Goal: Task Accomplishment & Management: Complete application form

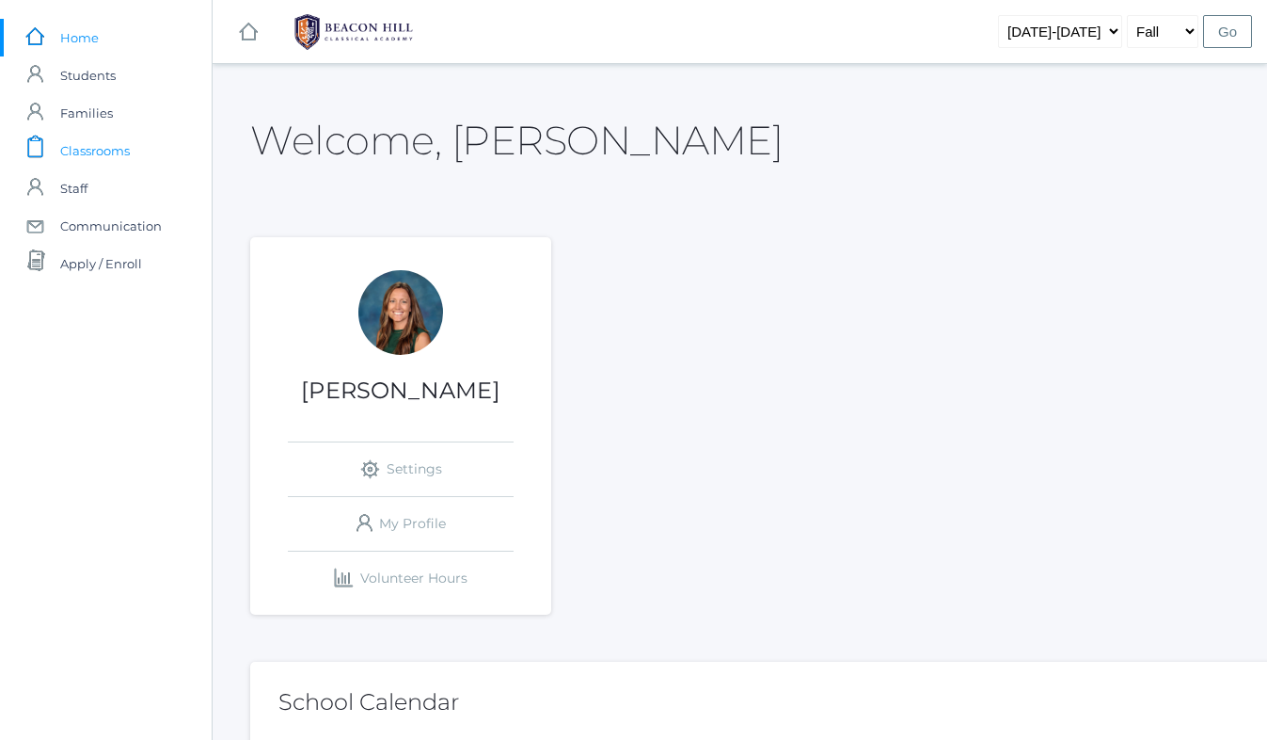
click at [112, 147] on span "Classrooms" at bounding box center [95, 151] width 70 height 38
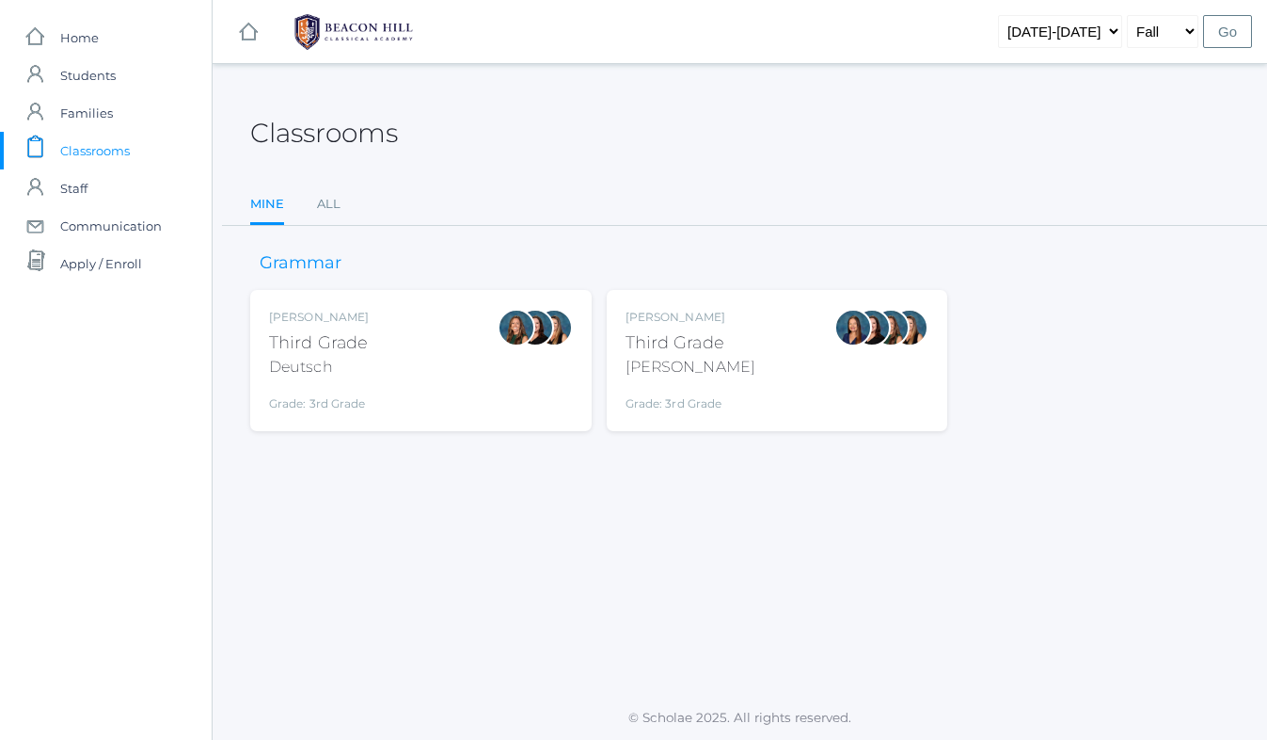
click at [402, 343] on div "[PERSON_NAME] Third Grade Deutsch Grade: 3rd Grade 03LA" at bounding box center [421, 361] width 304 height 104
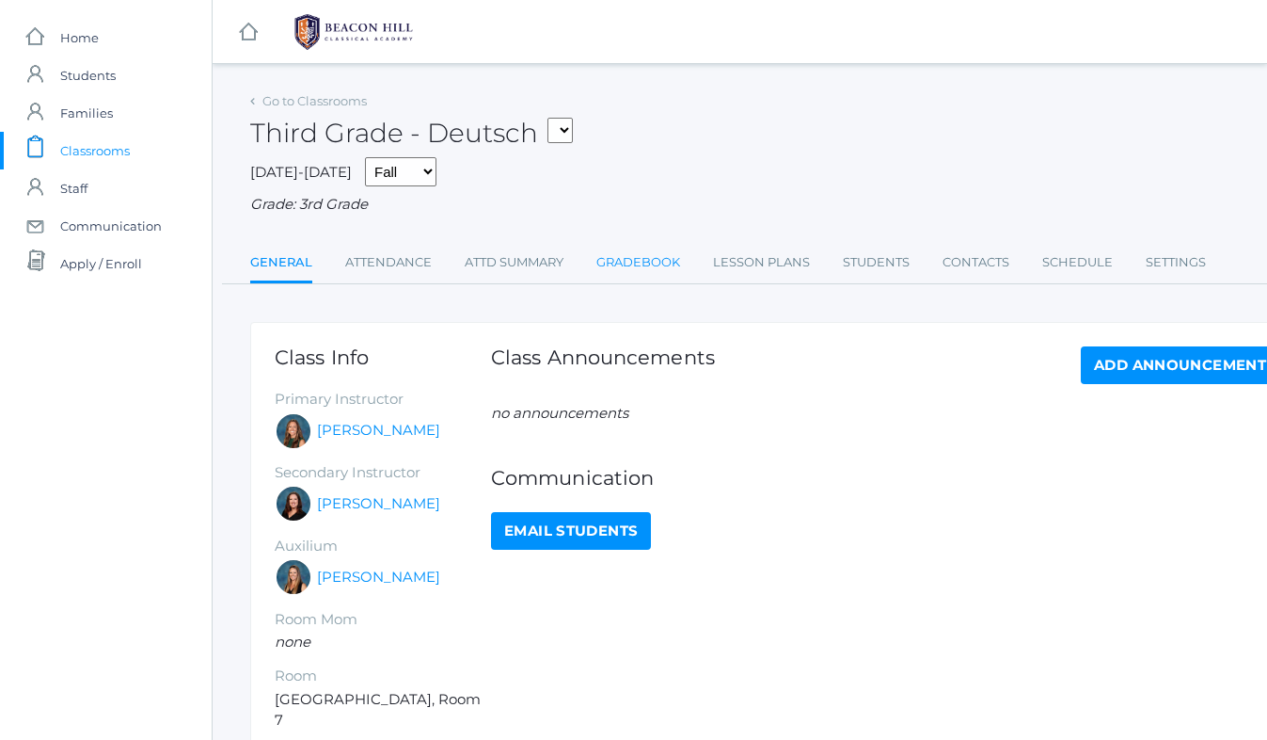
click at [621, 263] on link "Gradebook" at bounding box center [639, 263] width 84 height 38
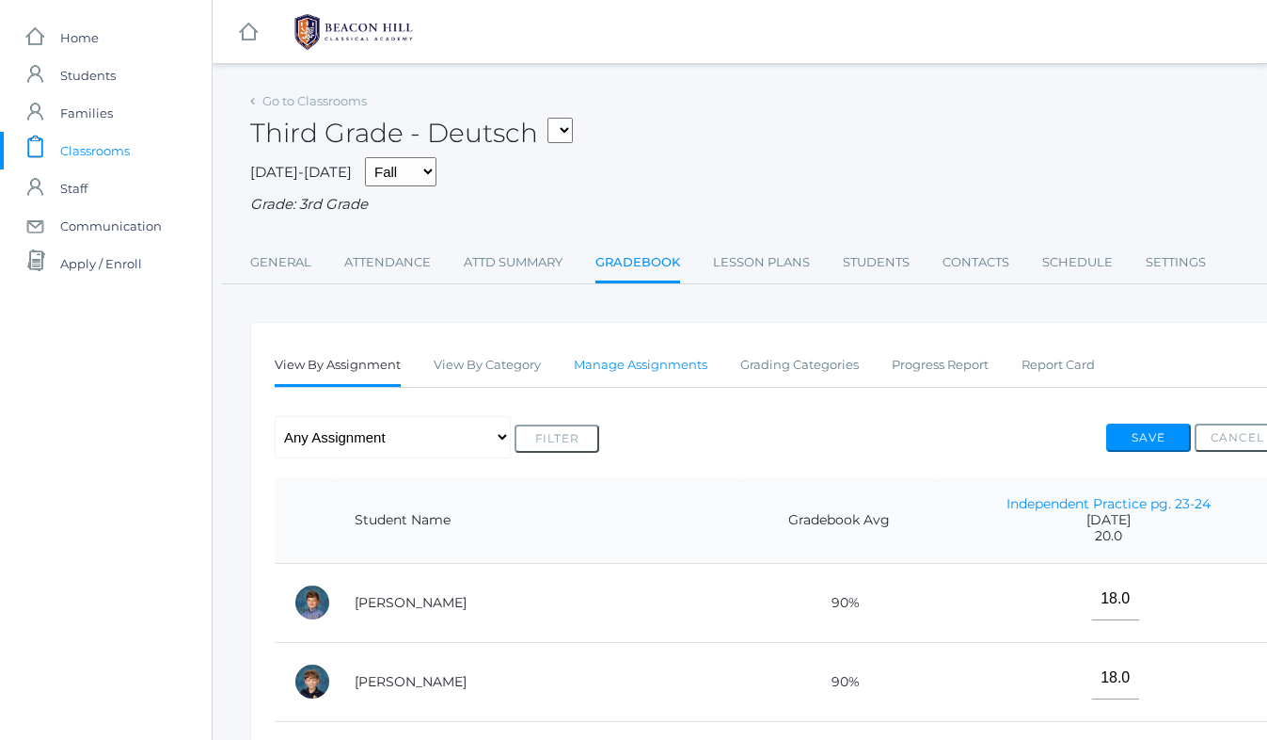
click at [629, 364] on link "Manage Assignments" at bounding box center [641, 365] width 134 height 38
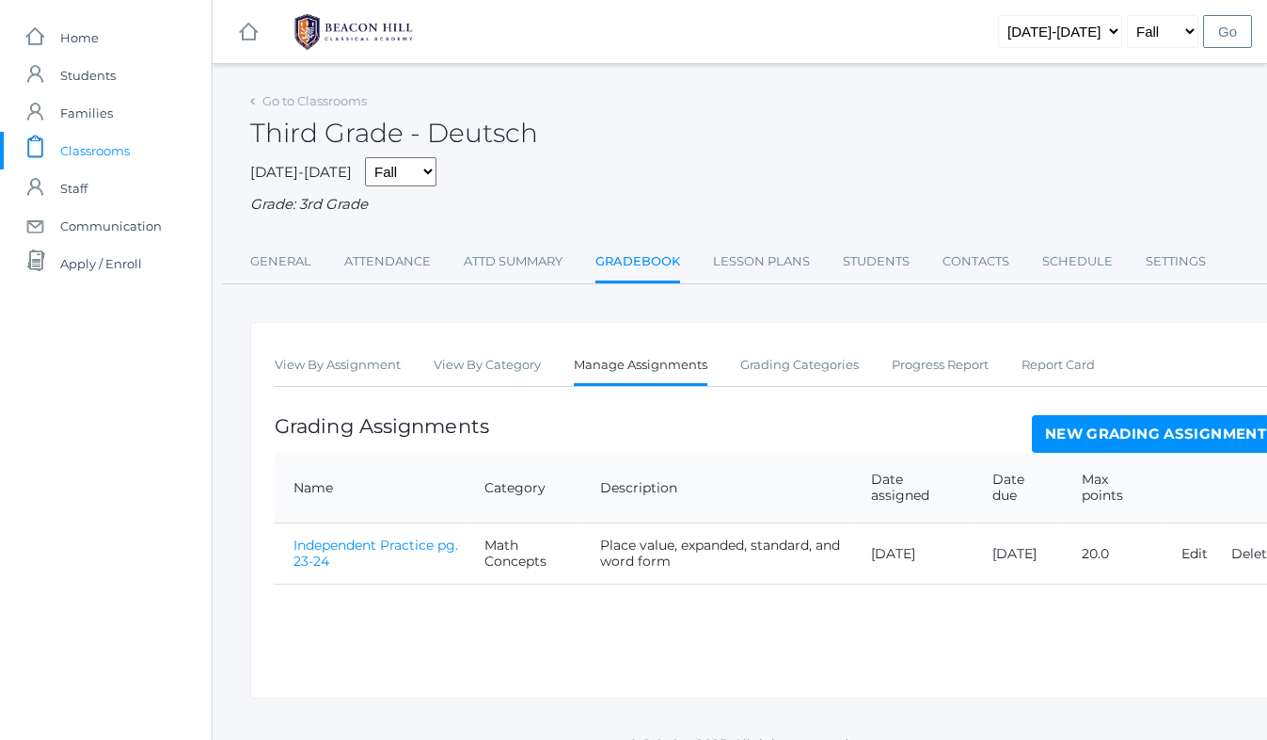
click at [1140, 425] on link "New Grading Assignment" at bounding box center [1155, 434] width 247 height 38
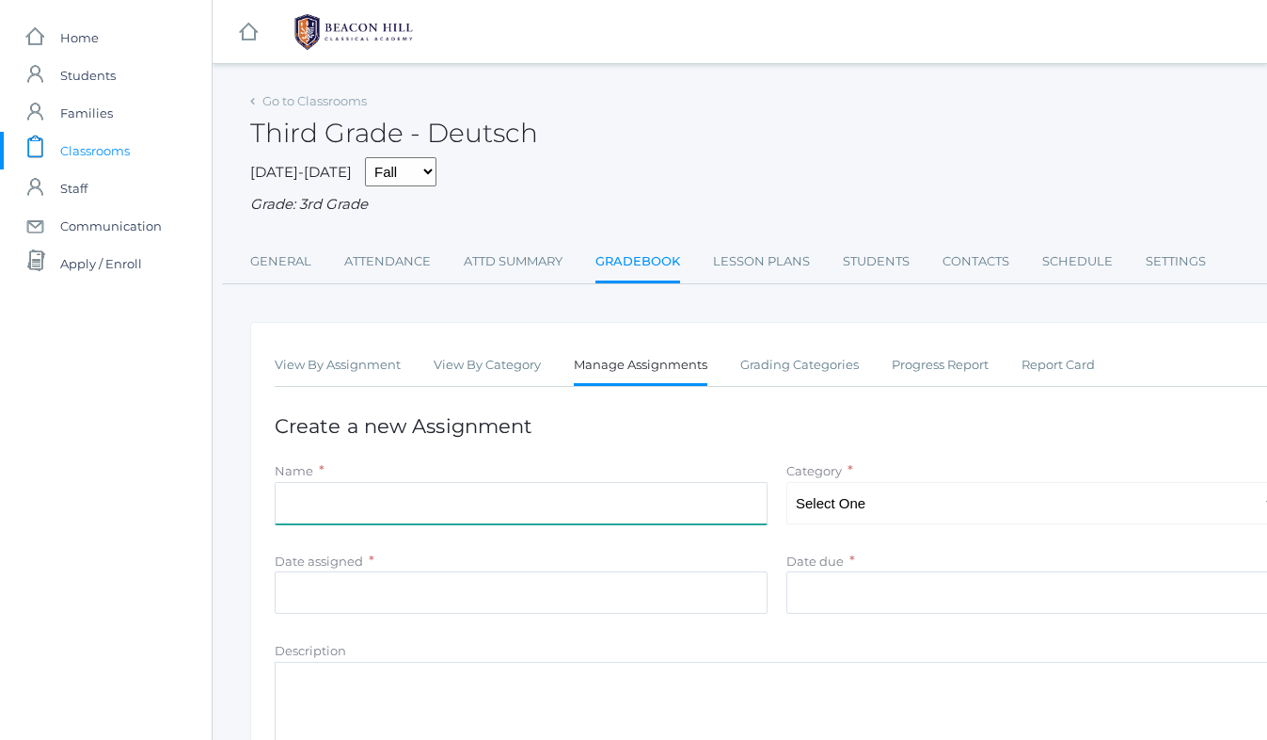
click at [506, 503] on input "Name" at bounding box center [521, 503] width 493 height 42
type input "History Map Work Ch. 1"
click at [851, 499] on select "Select One Math Concepts Math Multiplication Facts History Latin Literature Gra…" at bounding box center [1033, 503] width 493 height 42
select select "1134"
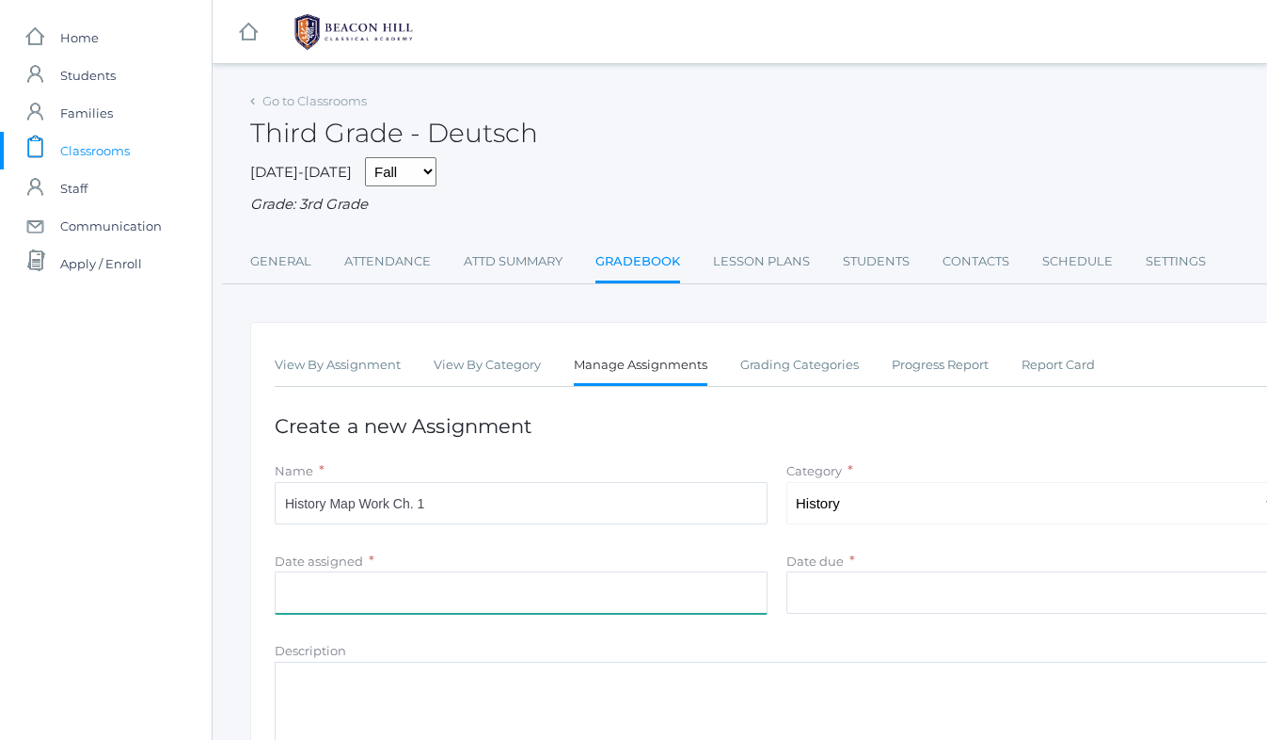
click at [406, 597] on input "Date assigned" at bounding box center [521, 592] width 493 height 42
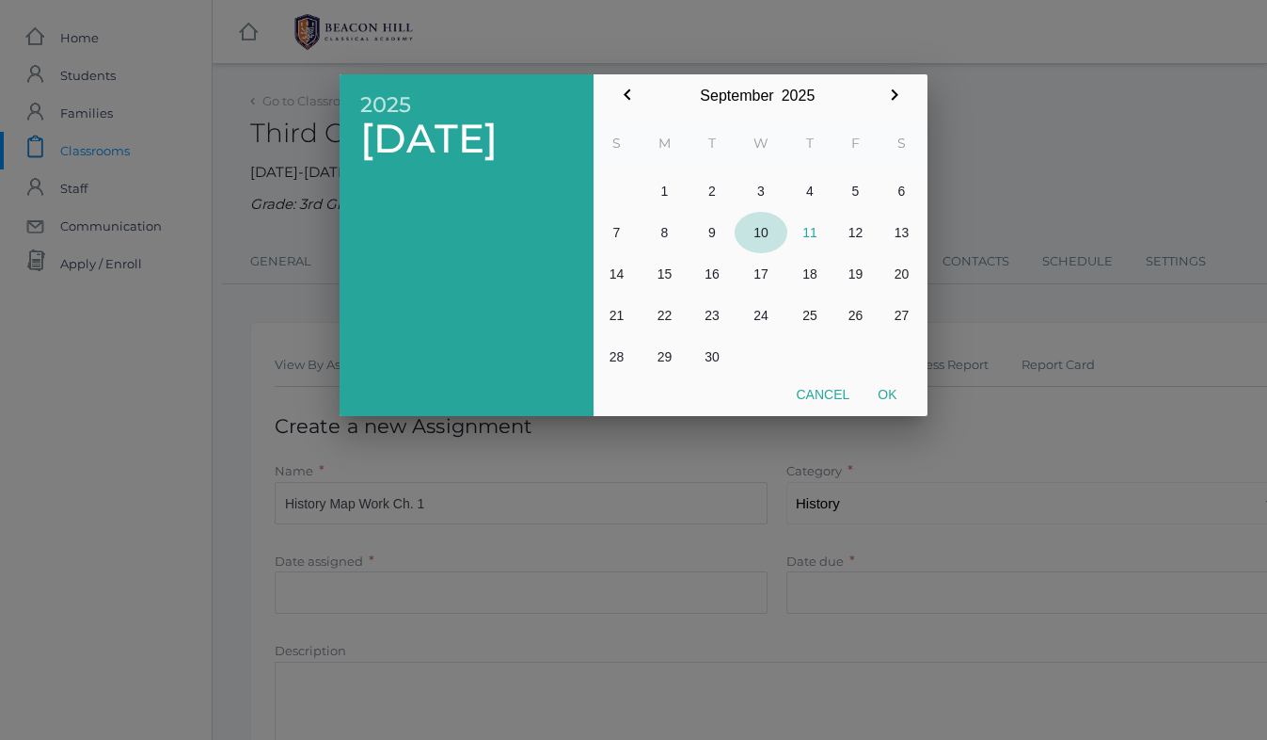
click at [757, 231] on button "10" at bounding box center [761, 232] width 53 height 41
click at [889, 391] on button "Ok" at bounding box center [887, 394] width 47 height 34
type input "[DATE]"
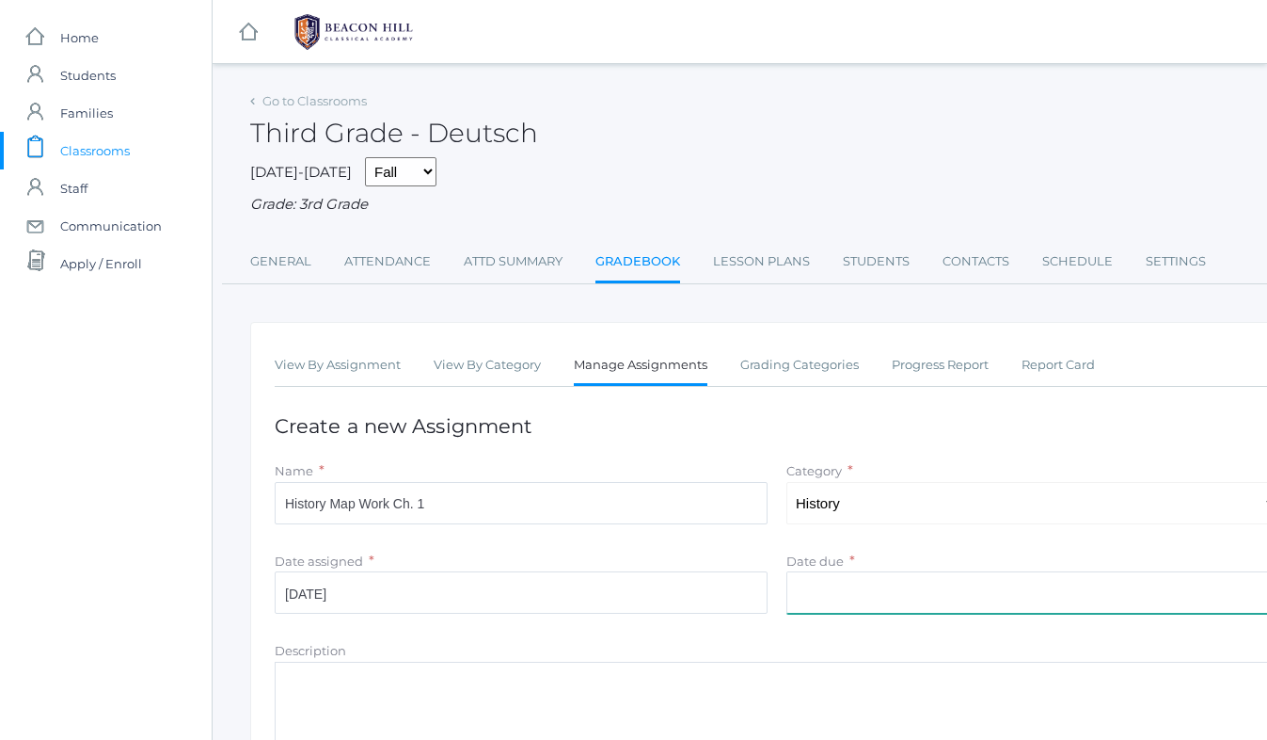
click at [829, 600] on input "Date due" at bounding box center [1033, 592] width 493 height 42
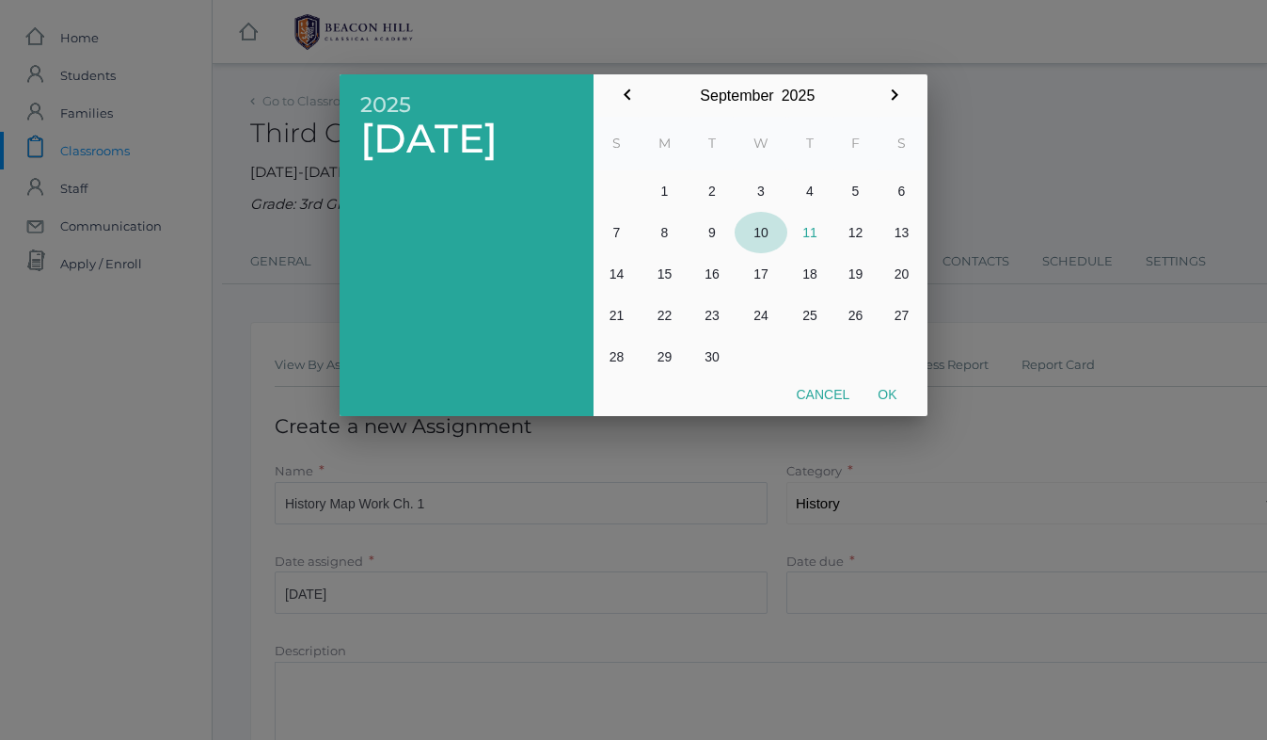
click at [762, 236] on button "10" at bounding box center [761, 232] width 53 height 41
click at [890, 389] on button "Ok" at bounding box center [887, 394] width 47 height 34
type input "[DATE]"
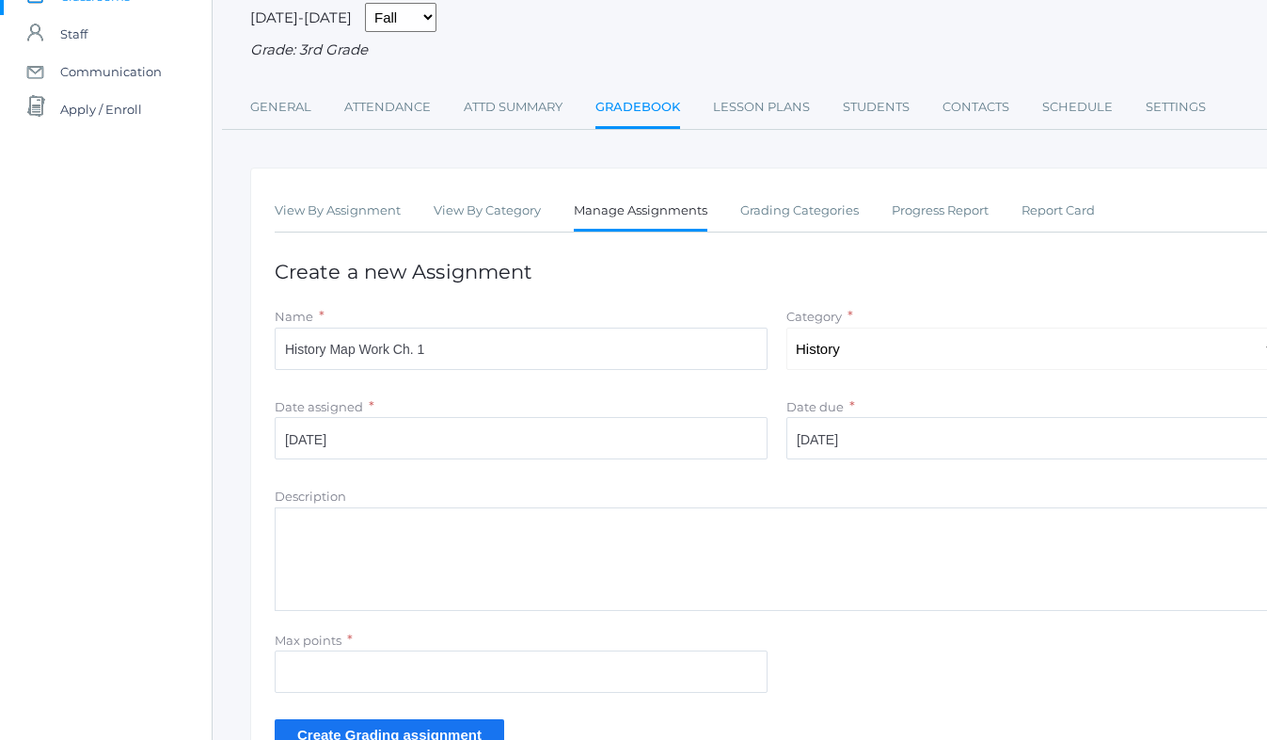
scroll to position [279, 0]
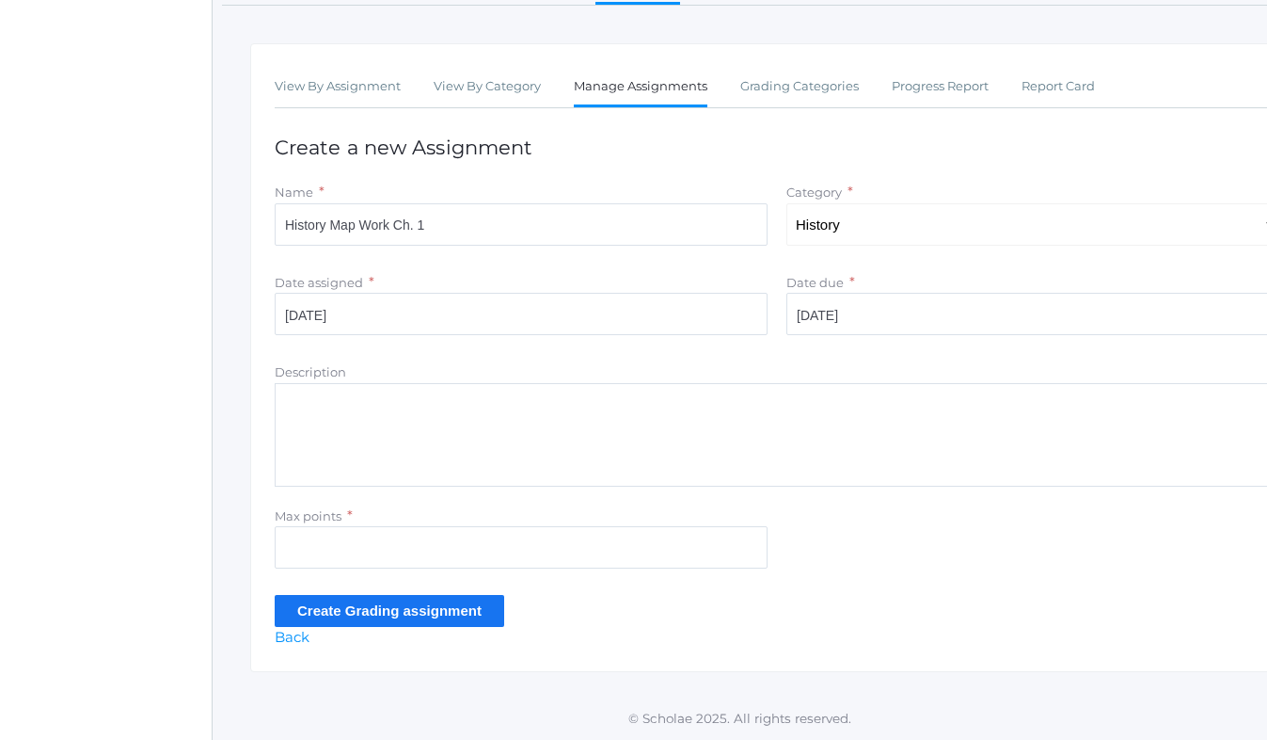
click at [356, 420] on textarea "Description" at bounding box center [777, 435] width 1005 height 104
type textarea "5"
click at [361, 550] on input "Max points" at bounding box center [521, 547] width 493 height 42
type input "5"
click at [303, 404] on textarea "5" at bounding box center [777, 435] width 1005 height 104
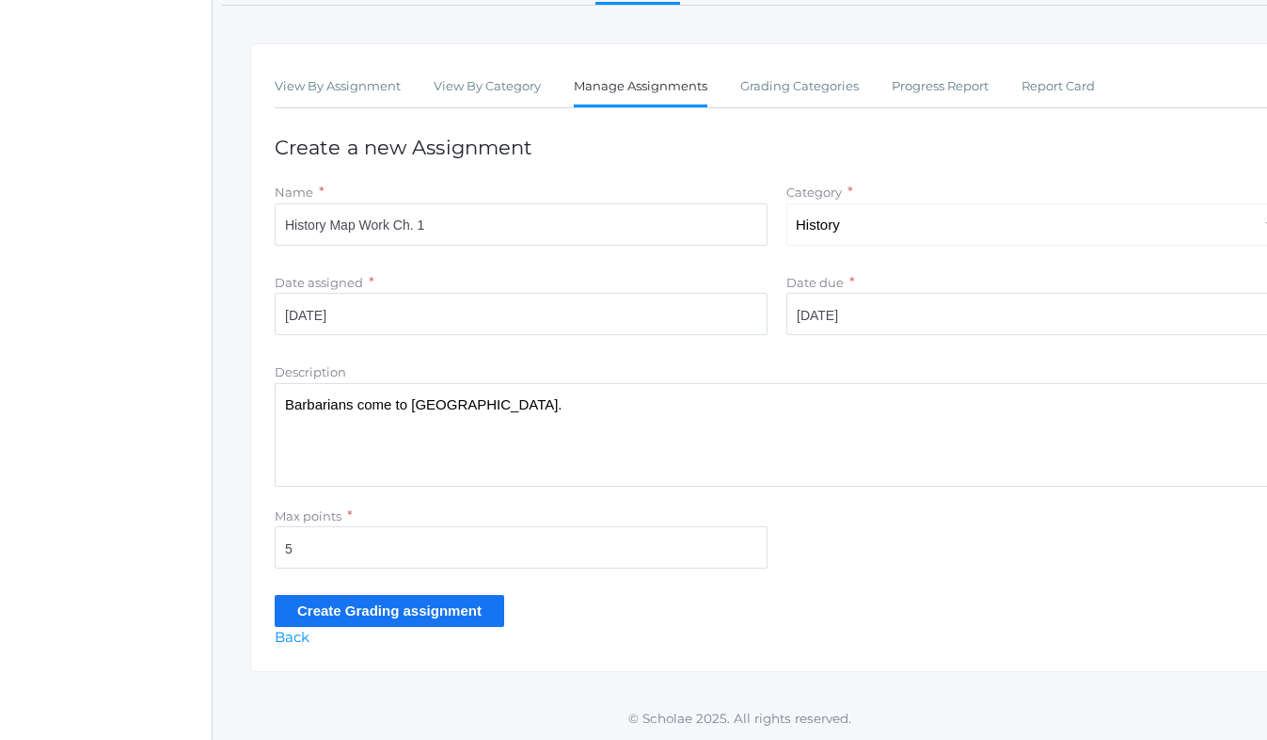
type textarea "Barbarians come to [GEOGRAPHIC_DATA]."
click at [331, 614] on input "Create Grading assignment" at bounding box center [390, 610] width 230 height 31
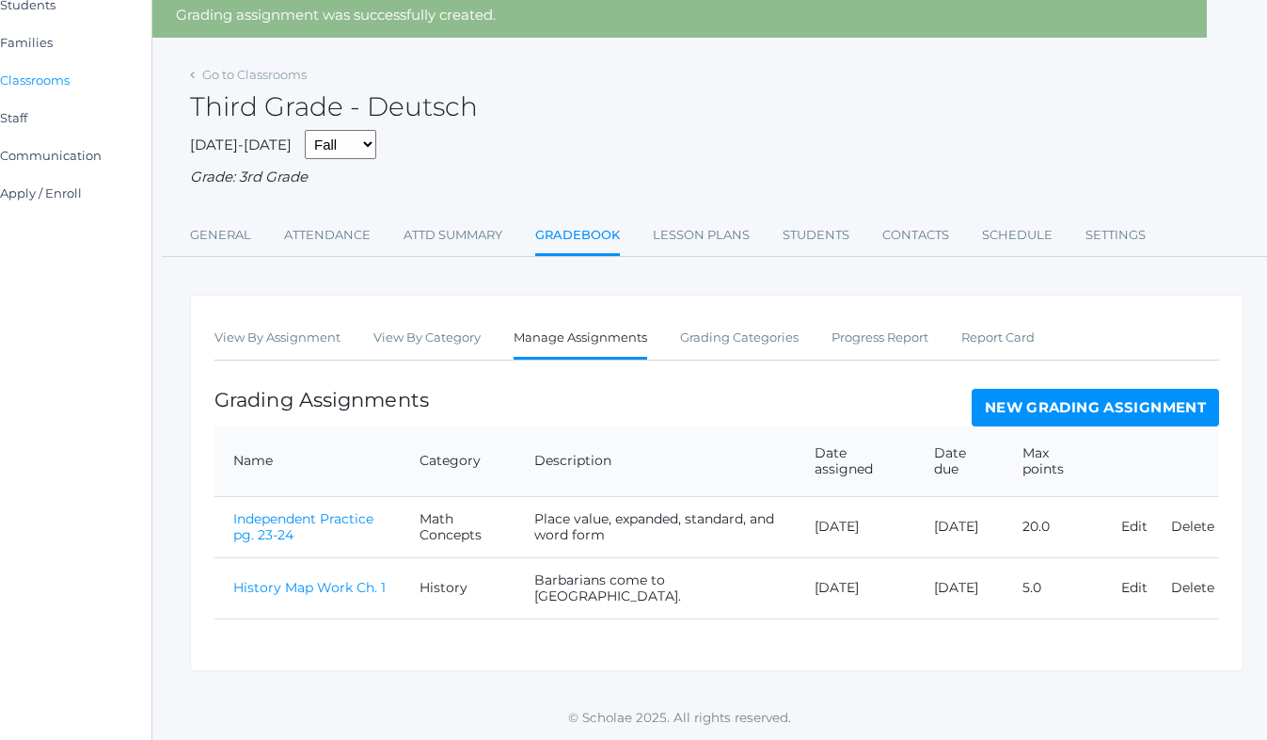
scroll to position [72, 74]
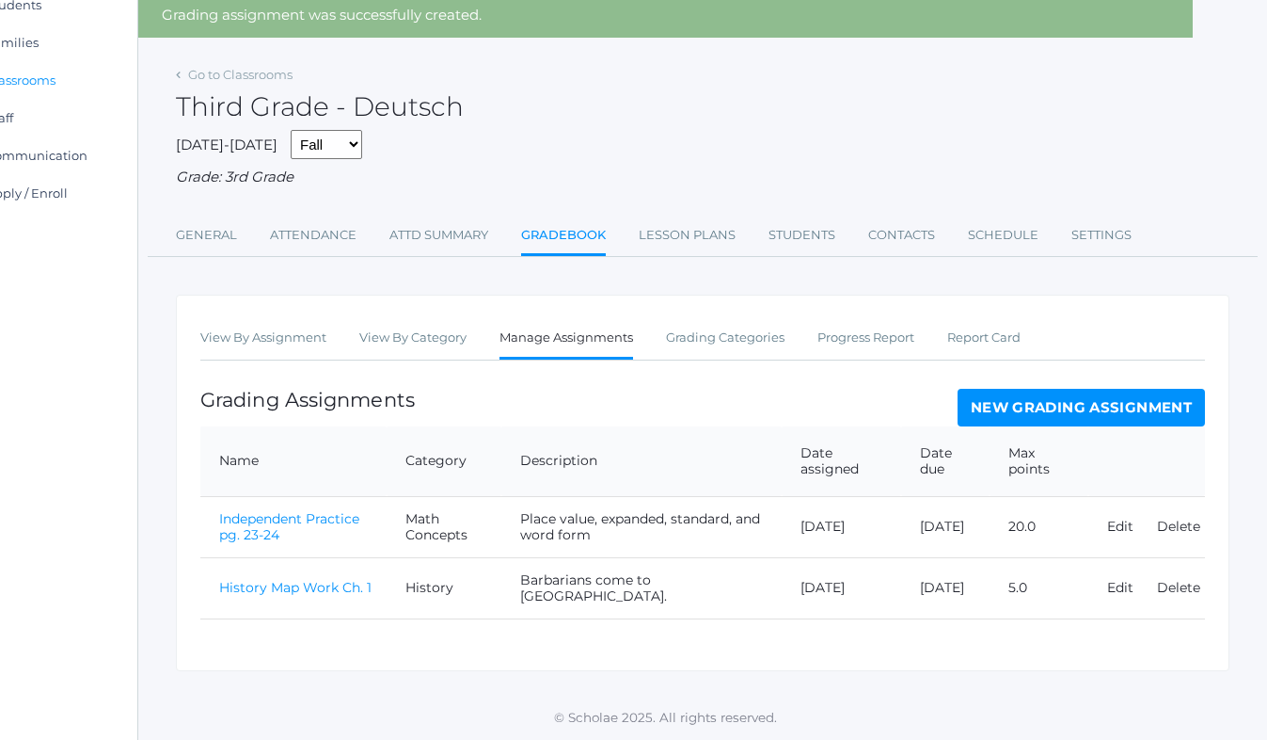
click at [311, 585] on link "History Map Work Ch. 1" at bounding box center [295, 587] width 152 height 17
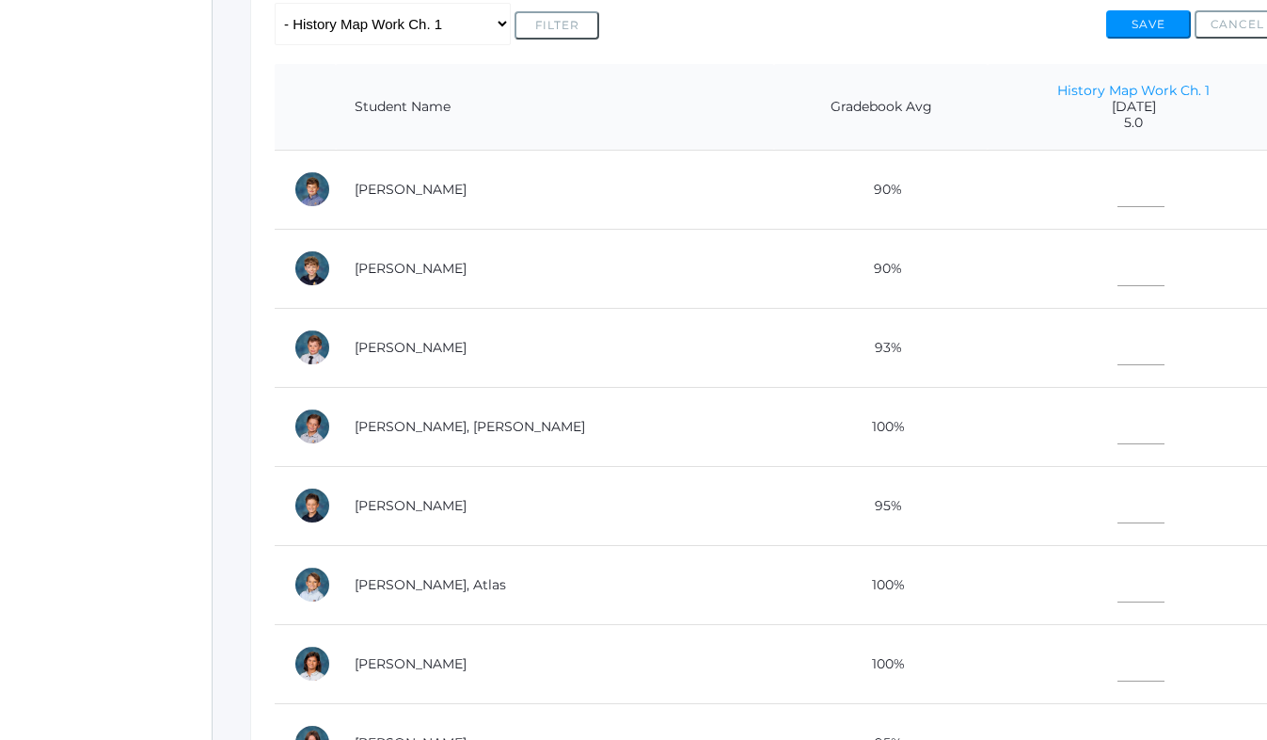
scroll to position [434, 0]
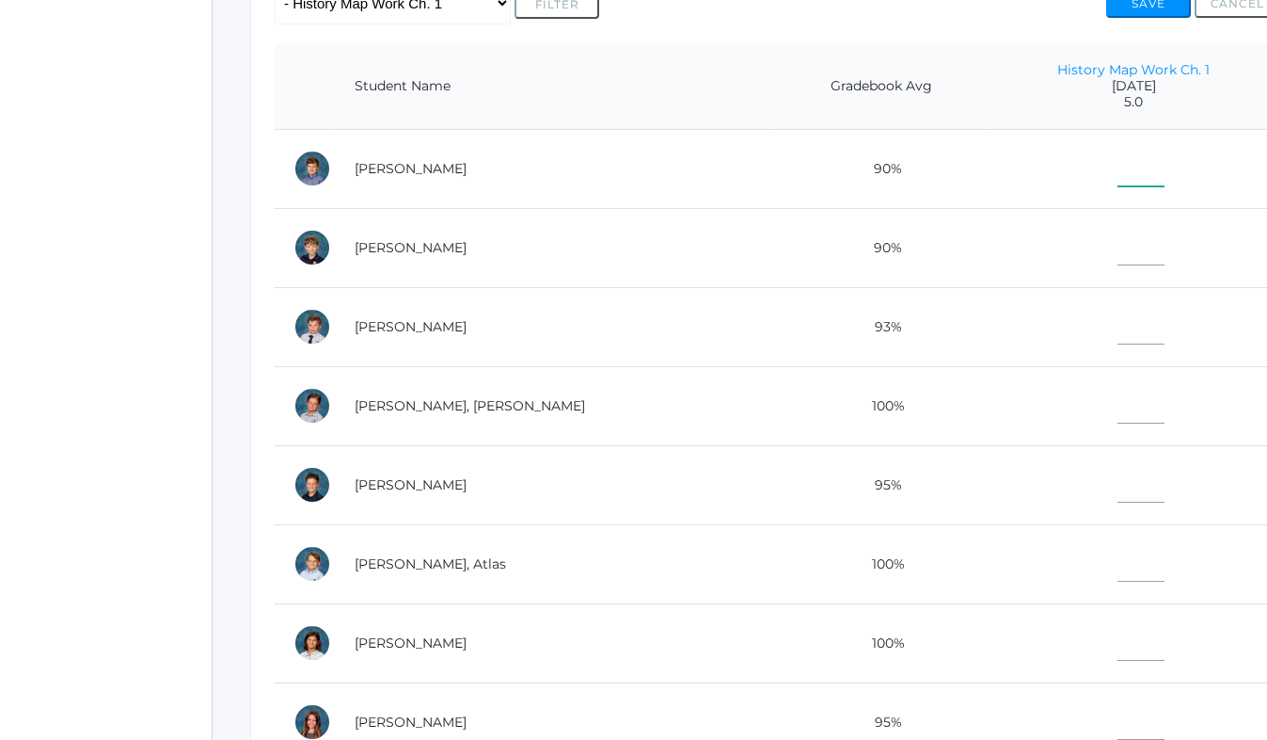
click at [1118, 169] on input"] "text" at bounding box center [1141, 165] width 47 height 42
type input"] "5"
click at [1118, 246] on input"] "text" at bounding box center [1141, 244] width 47 height 42
type input"] "5"
click at [1118, 314] on input"] "text" at bounding box center [1141, 323] width 47 height 42
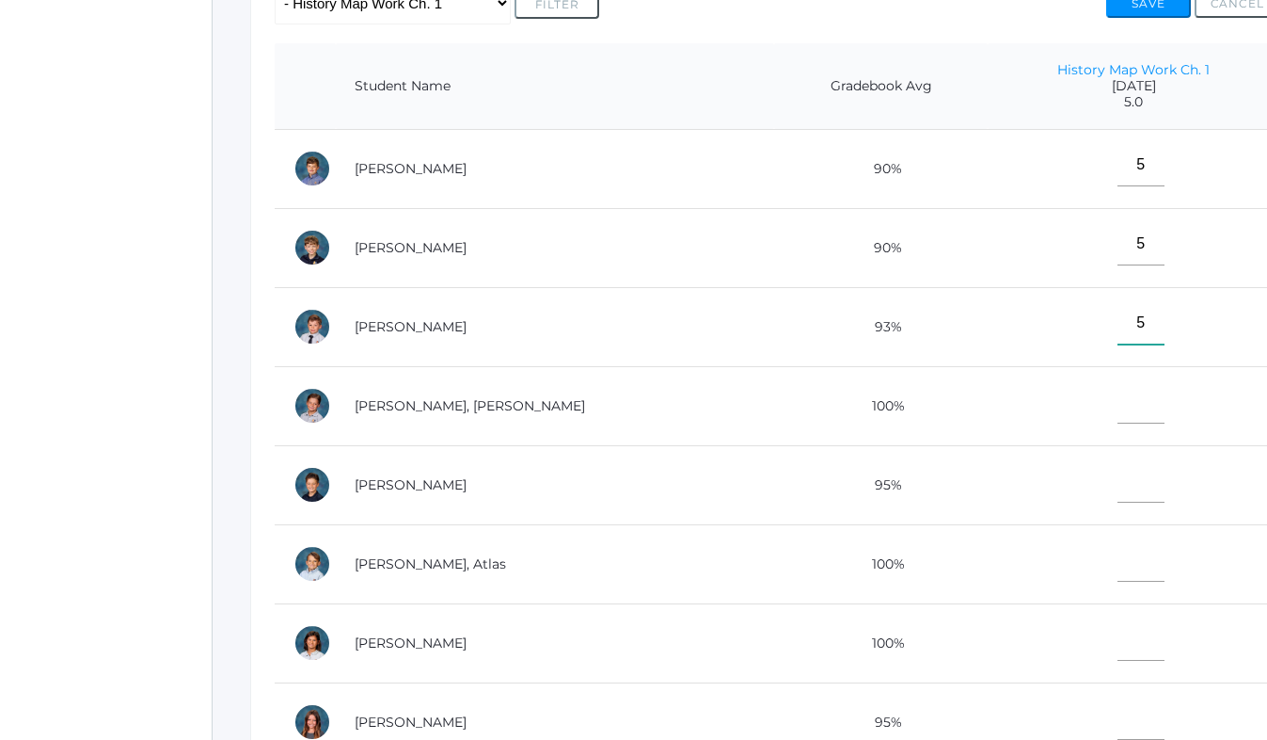
type input"] "5"
click at [1118, 404] on input"] "text" at bounding box center [1141, 402] width 47 height 42
type input"] "5"
click at [1118, 477] on input"] "text" at bounding box center [1141, 481] width 47 height 42
type input"] "5"
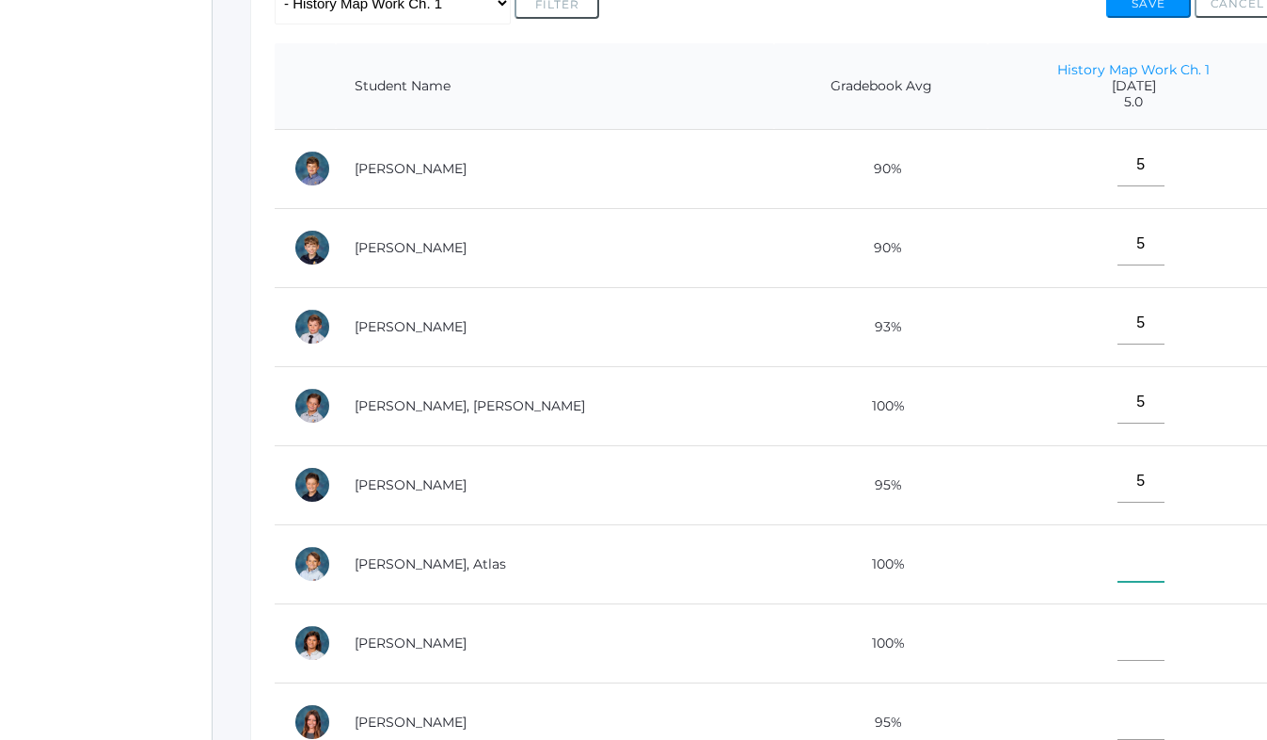
click at [1118, 570] on input"] "text" at bounding box center [1141, 560] width 47 height 42
type input"] "5"
click at [1118, 630] on input"] "text" at bounding box center [1141, 639] width 47 height 42
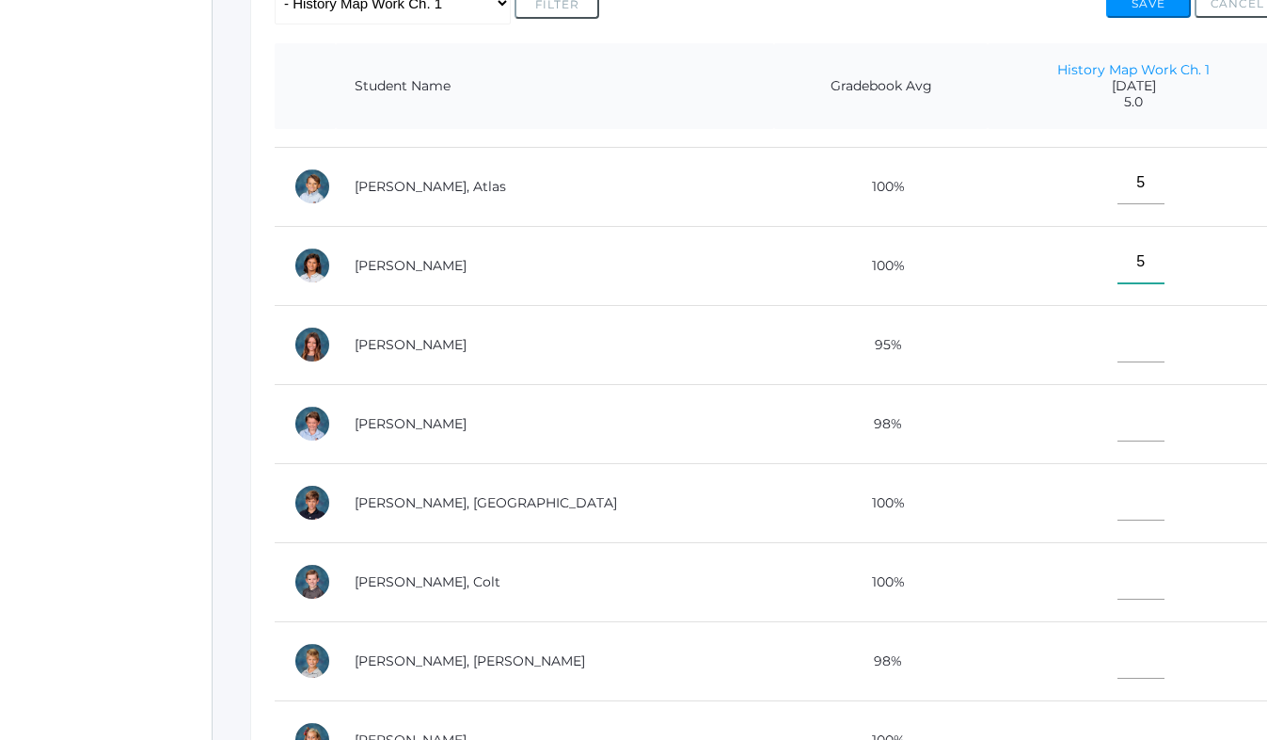
scroll to position [385, 0]
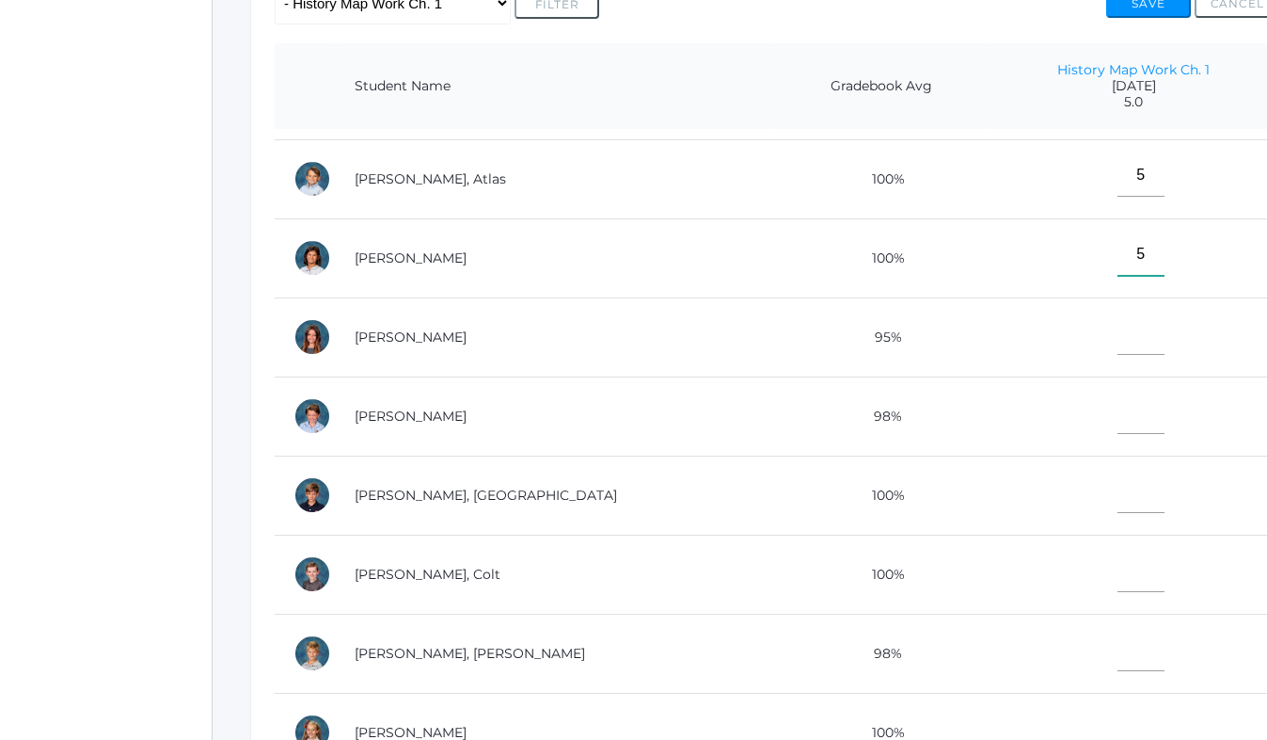
type input"] "5"
click at [1118, 331] on input"] "text" at bounding box center [1141, 333] width 47 height 42
type input"] "5"
click at [1118, 422] on input"] "text" at bounding box center [1141, 412] width 47 height 42
type input"] "5"
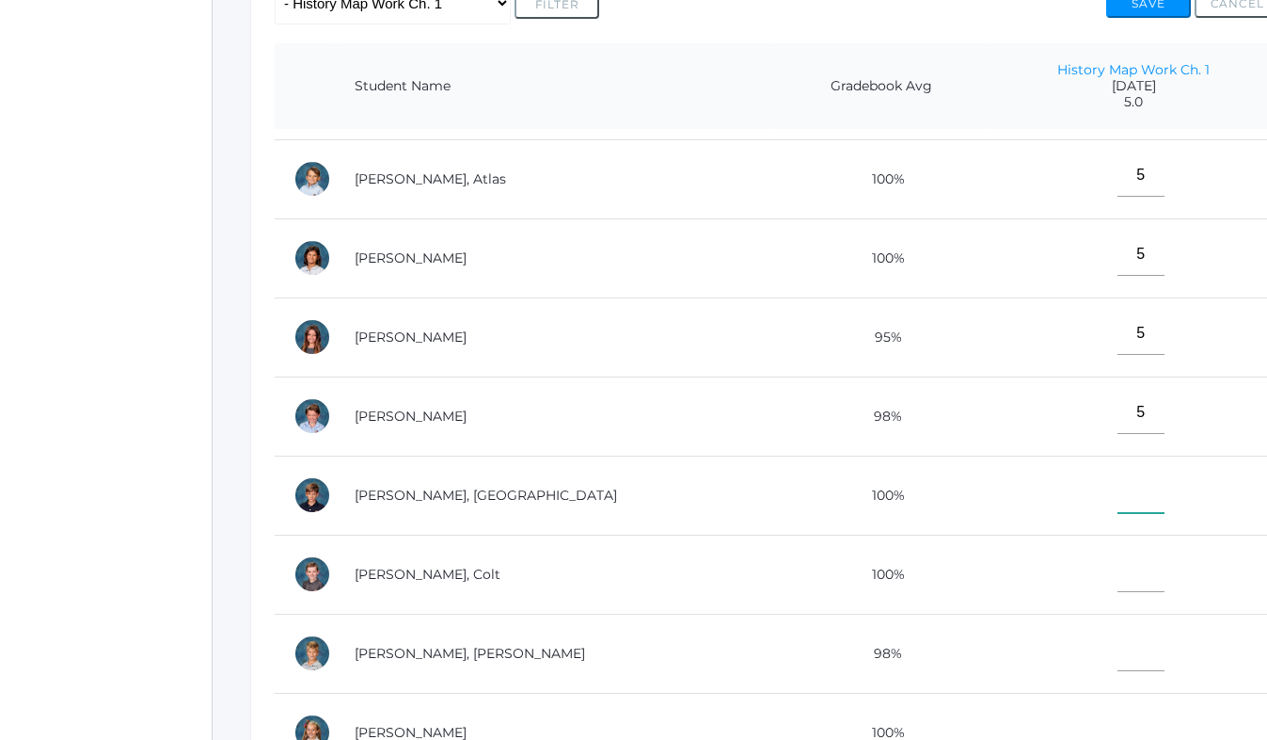
click at [1118, 495] on input"] "text" at bounding box center [1141, 491] width 47 height 42
type input"] "5"
click at [1118, 575] on input"] "text" at bounding box center [1141, 571] width 47 height 42
type input"] "5"
click at [1118, 650] on input"] "text" at bounding box center [1141, 650] width 47 height 42
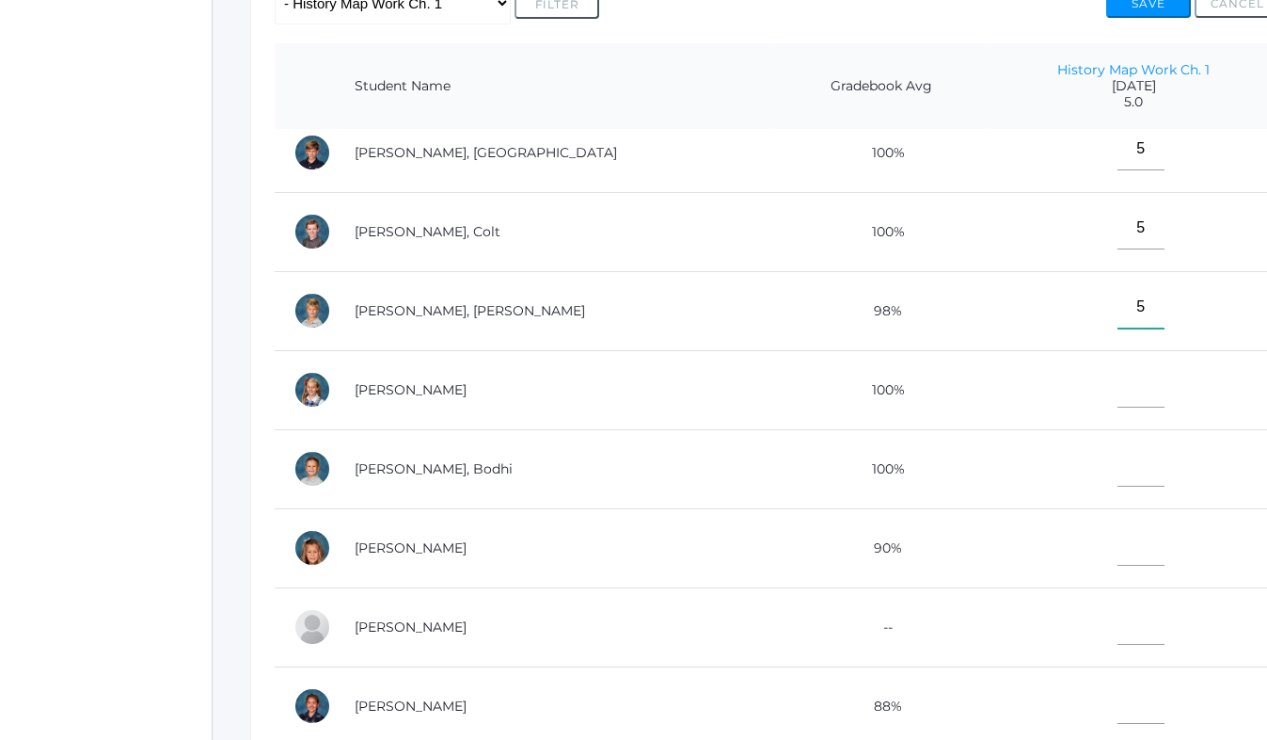
scroll to position [728, 0]
type input"] "5"
click at [1118, 380] on input"] "text" at bounding box center [1141, 385] width 47 height 42
type input"] "5"
click at [1118, 453] on input"] "text" at bounding box center [1141, 464] width 47 height 42
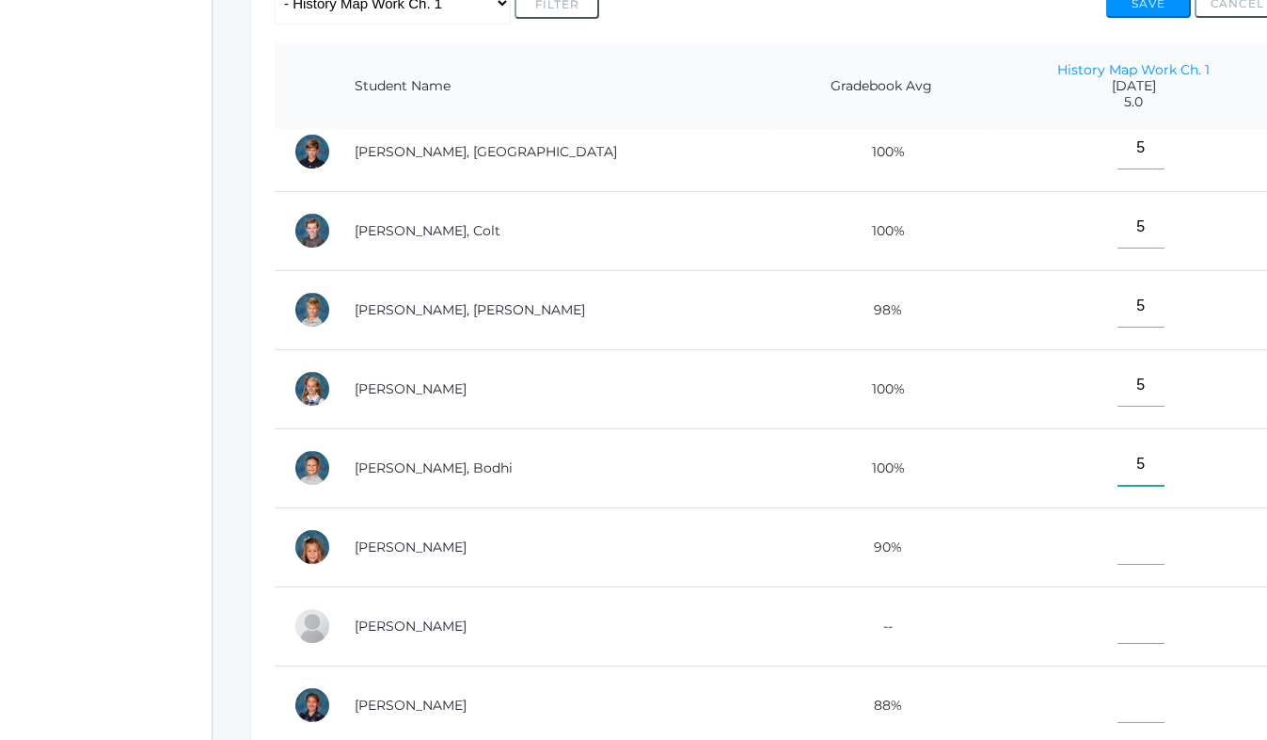
type input"] "5"
click at [1118, 540] on input"] "text" at bounding box center [1141, 543] width 47 height 42
type input"] "5"
click at [1118, 619] on input"] "text" at bounding box center [1141, 622] width 47 height 42
type input"] "5"
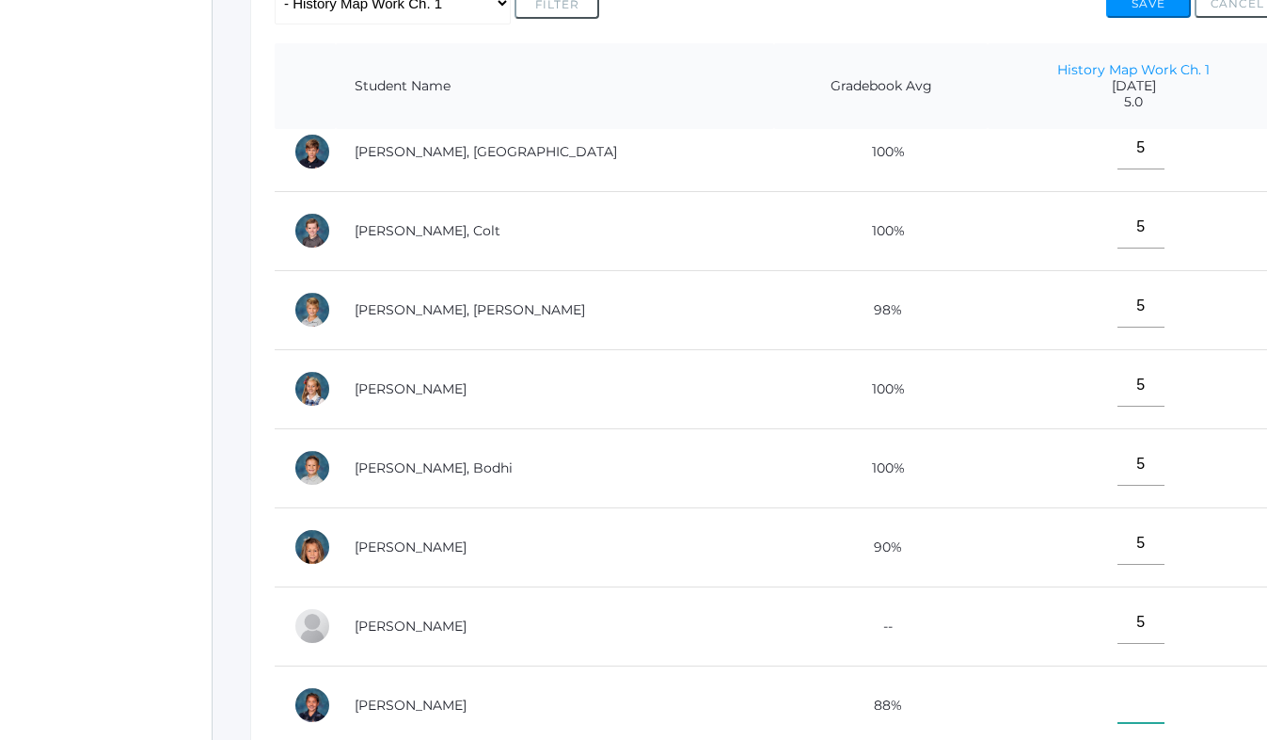
click at [1118, 703] on input"] "text" at bounding box center [1141, 701] width 47 height 42
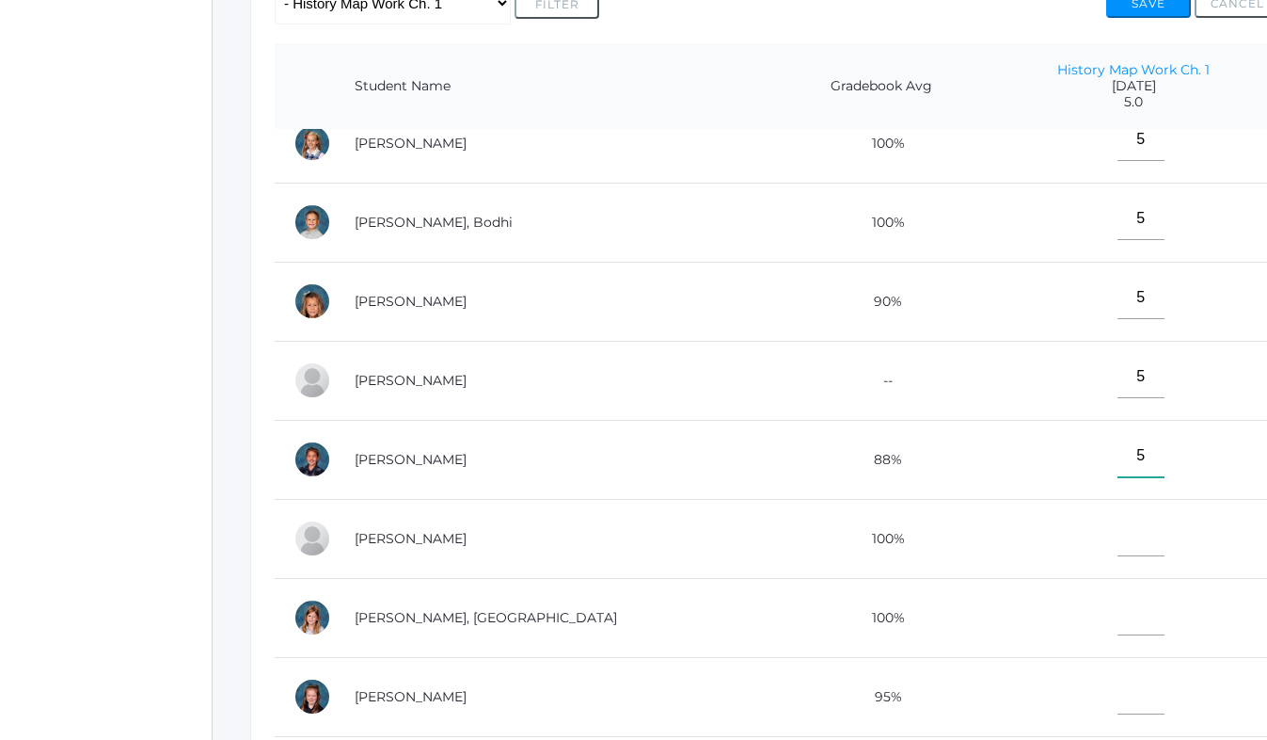
scroll to position [994, 0]
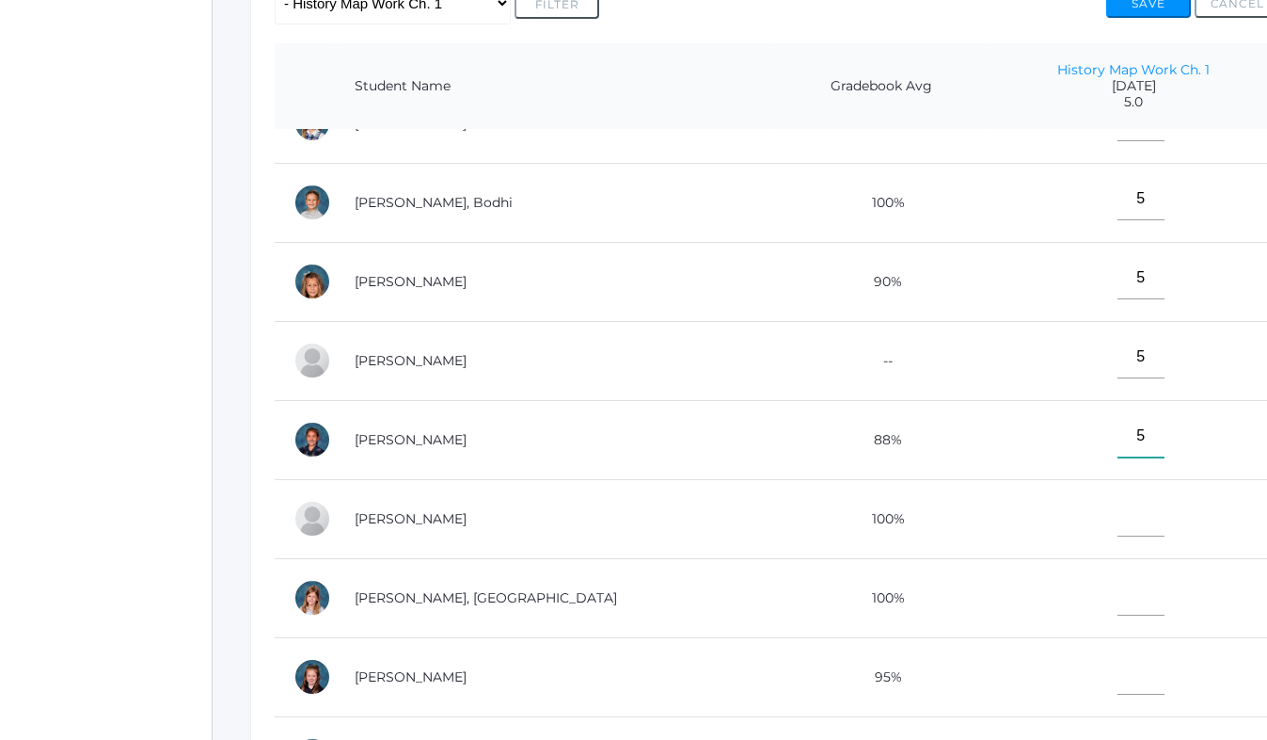
type input"] "5"
click at [1118, 508] on input"] "text" at bounding box center [1141, 515] width 47 height 42
type input"] "5"
click at [1118, 595] on input"] "text" at bounding box center [1141, 594] width 47 height 42
type input"] "5"
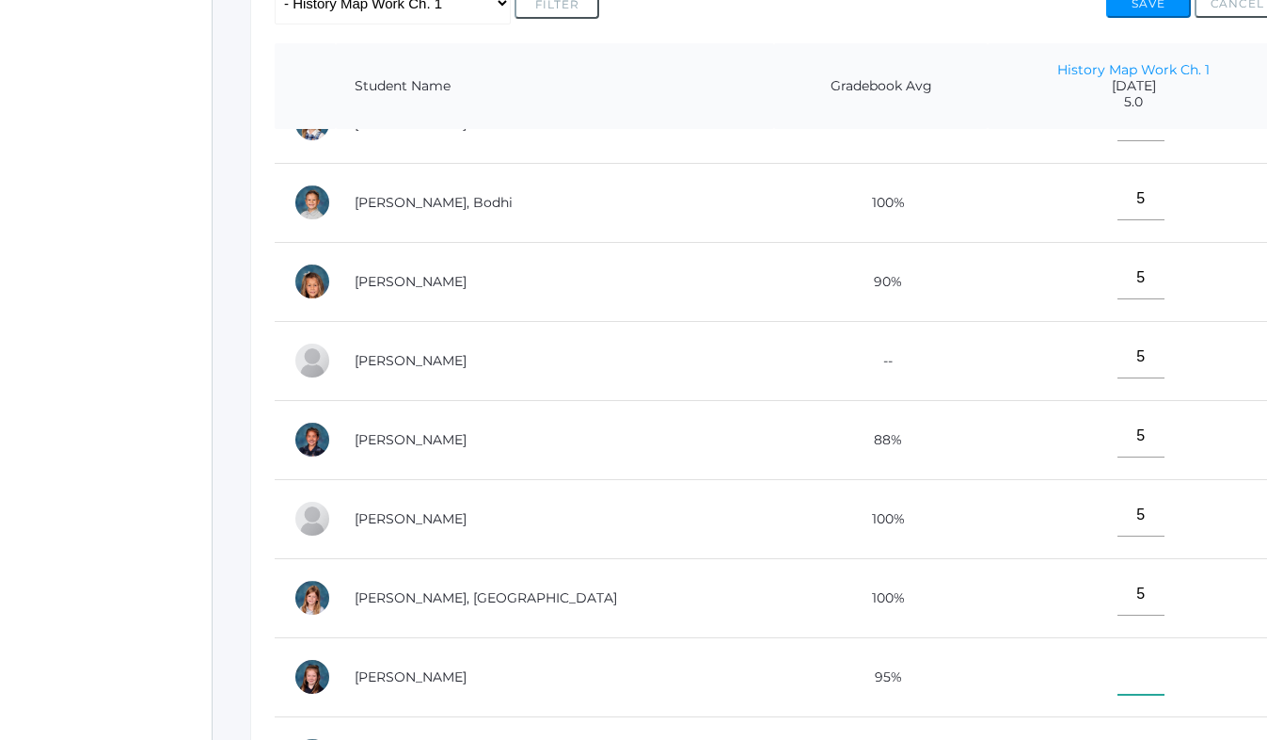
click at [1118, 677] on input"] "text" at bounding box center [1141, 673] width 47 height 42
click at [1118, 677] on input"] "5" at bounding box center [1141, 673] width 47 height 42
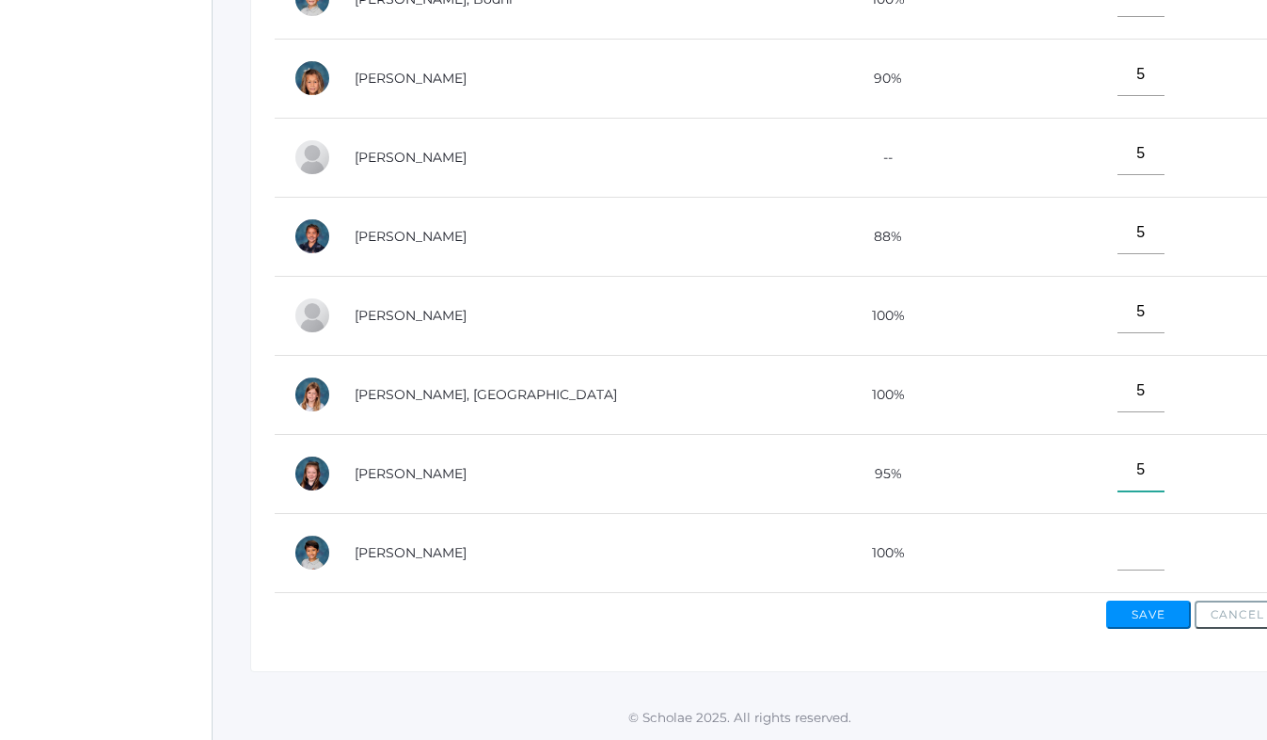
type input"] "5"
click at [1118, 549] on input"] "text" at bounding box center [1141, 549] width 47 height 42
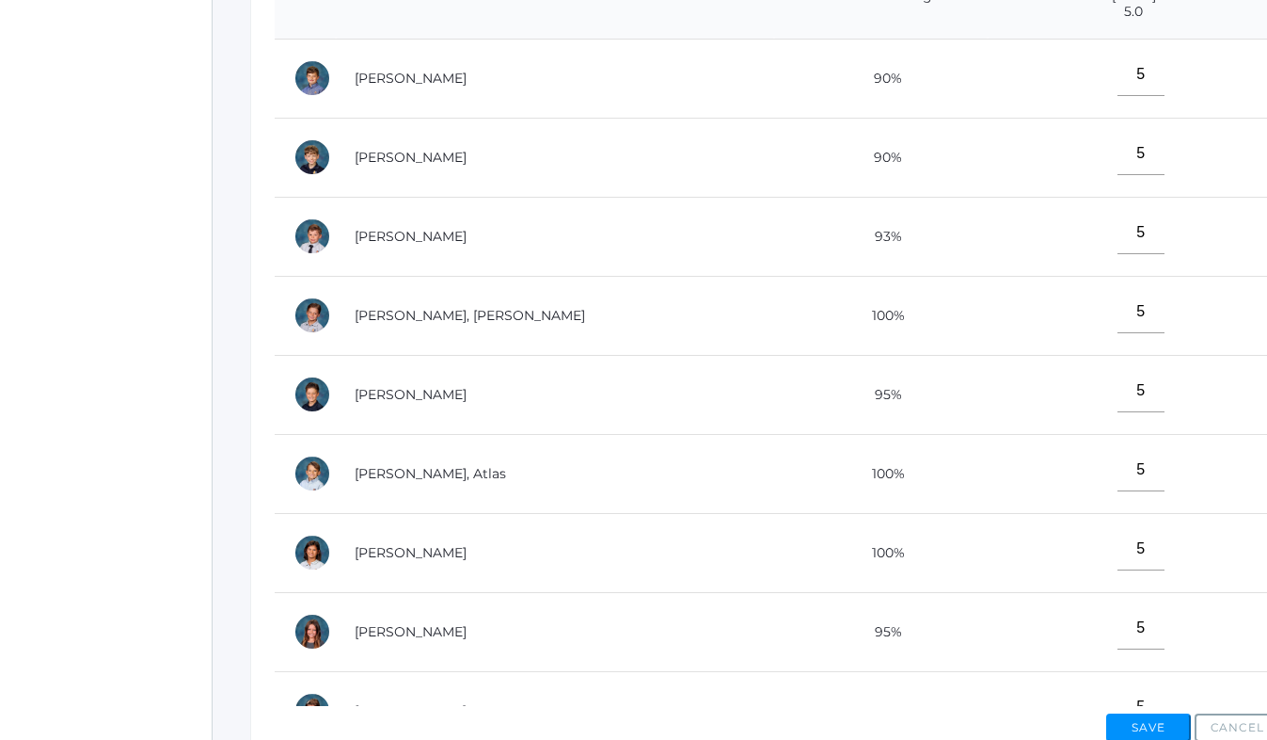
scroll to position [510, 0]
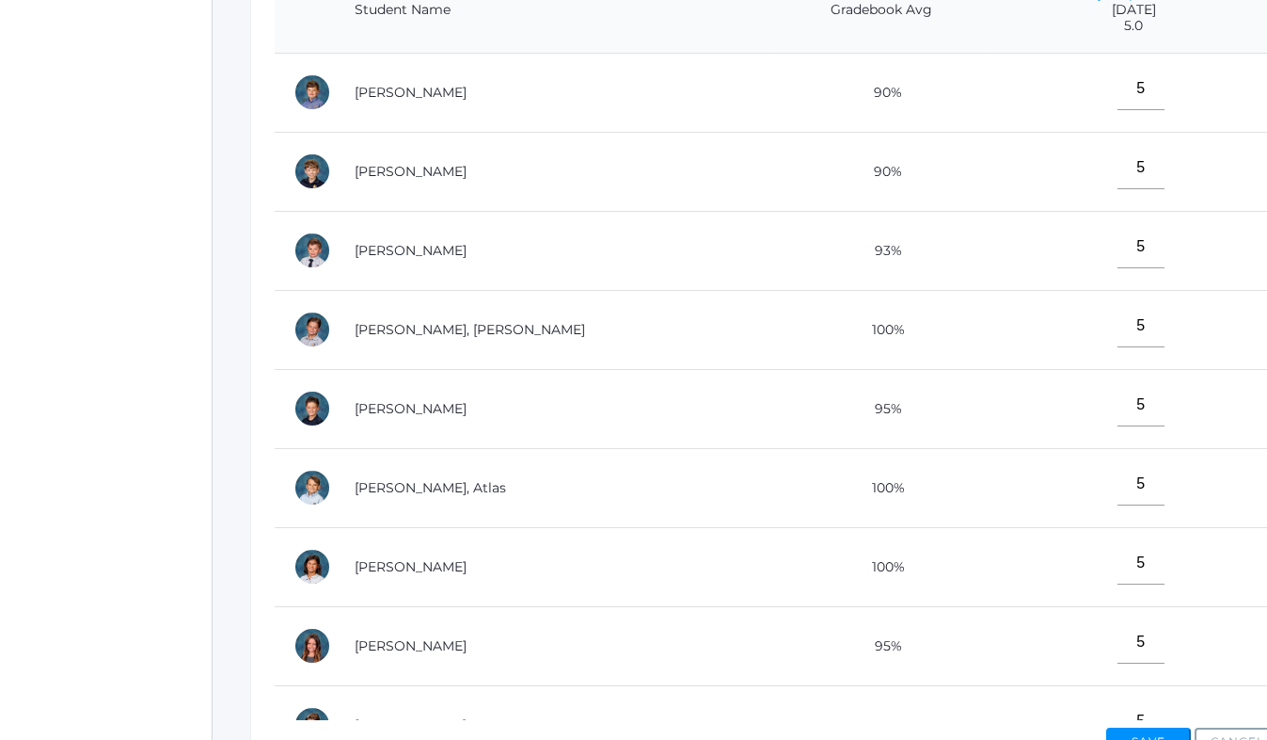
type input"] "5"
click at [1118, 170] on input"] "5" at bounding box center [1141, 168] width 47 height 42
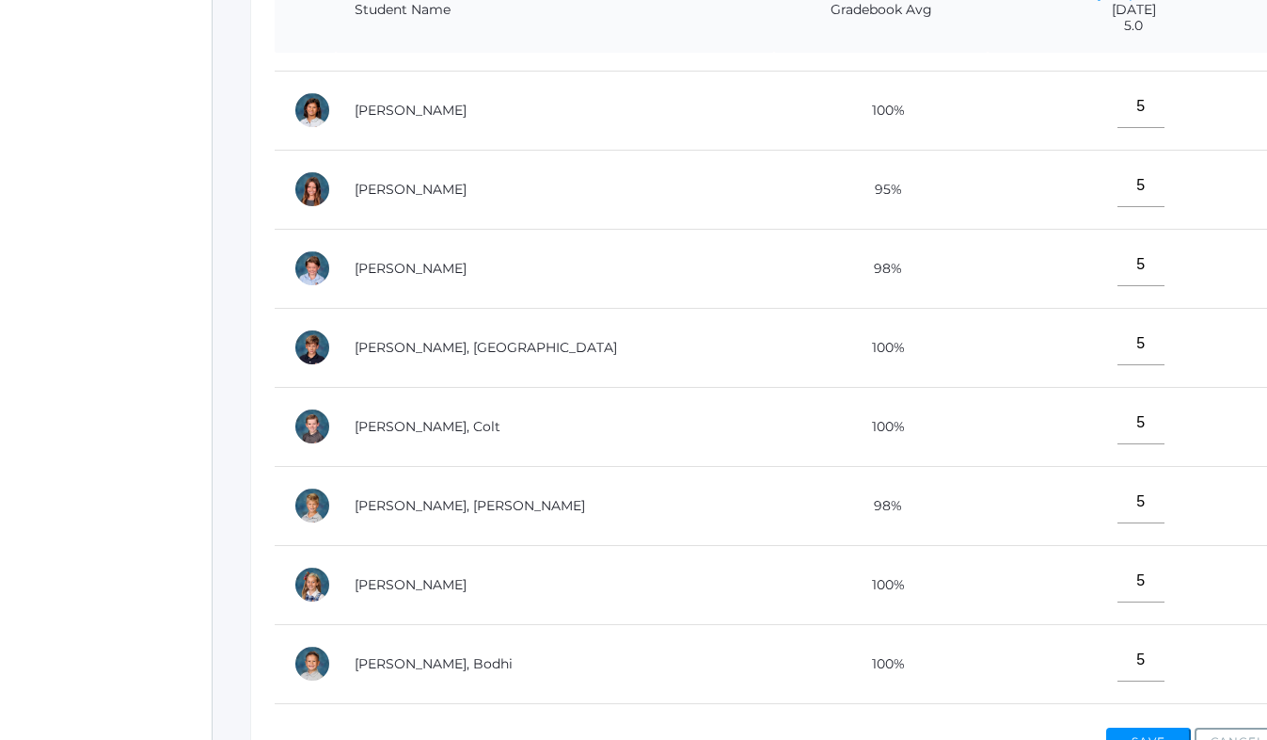
scroll to position [558, 0]
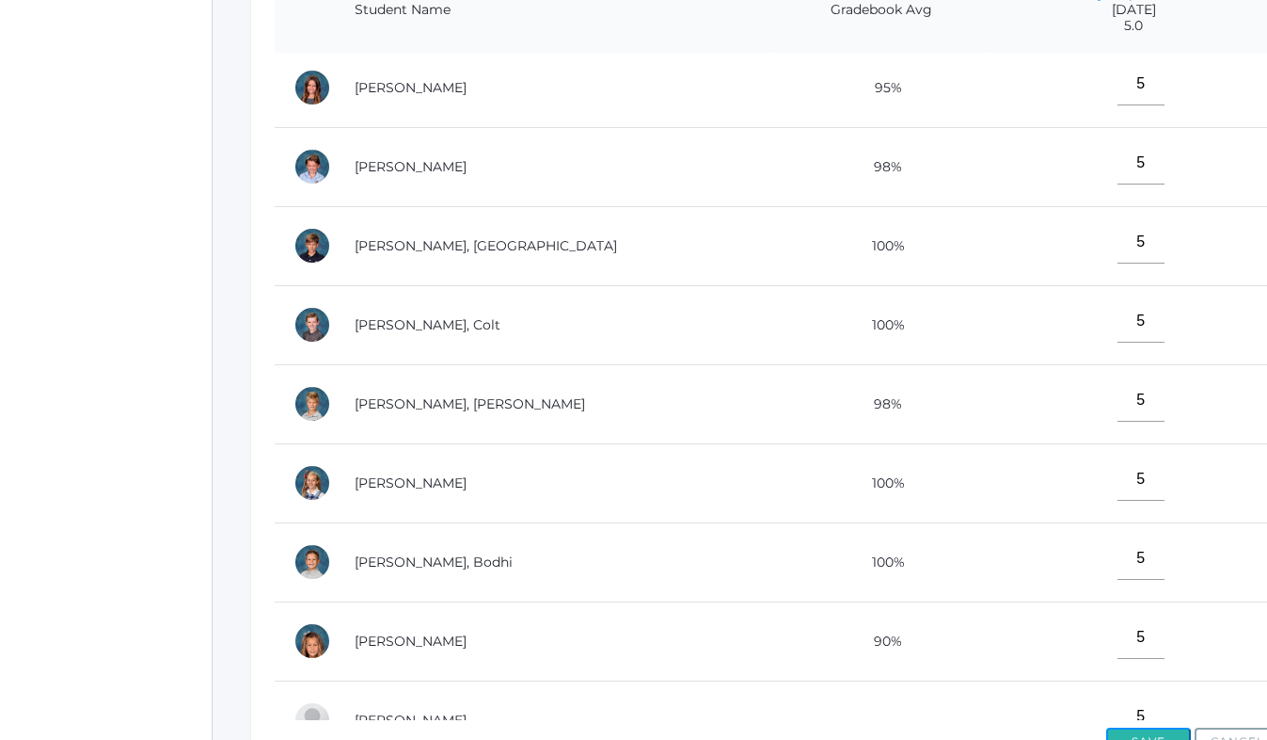
click at [1142, 728] on button "Save" at bounding box center [1149, 741] width 85 height 28
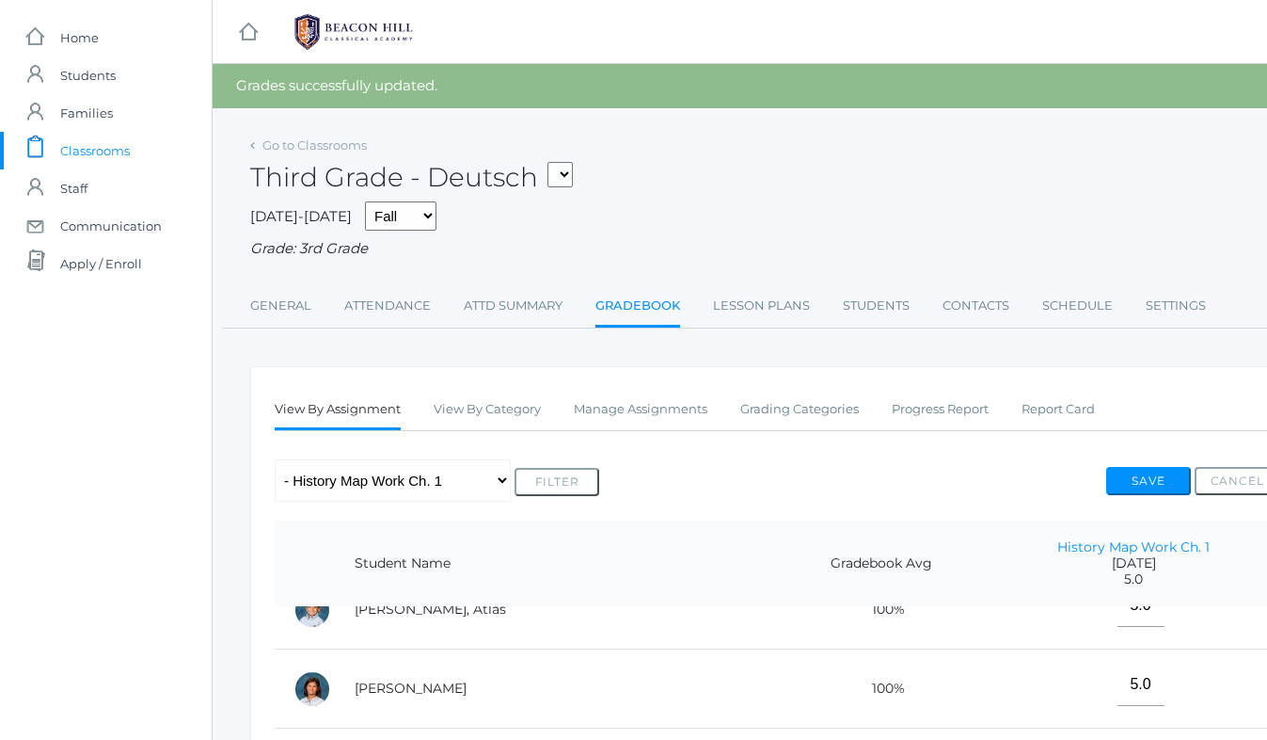
scroll to position [454, 0]
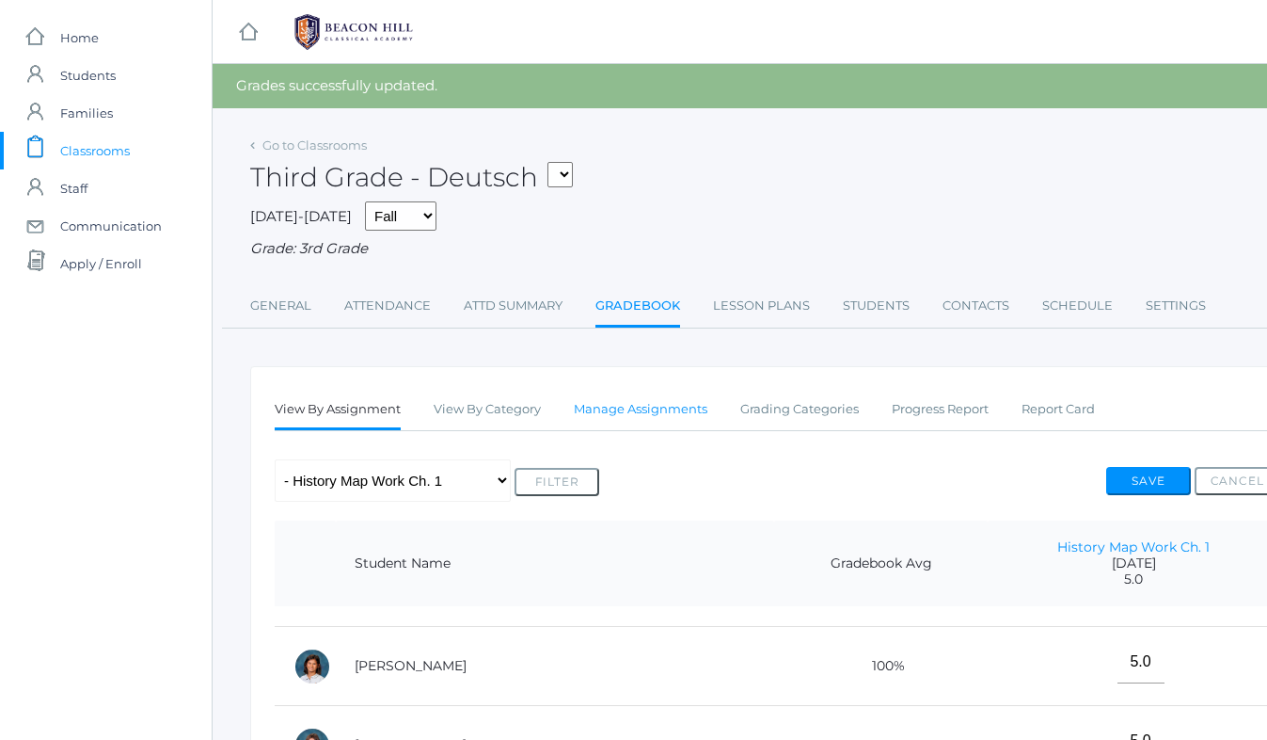
click at [631, 407] on link "Manage Assignments" at bounding box center [641, 409] width 134 height 38
